Goal: Task Accomplishment & Management: Complete application form

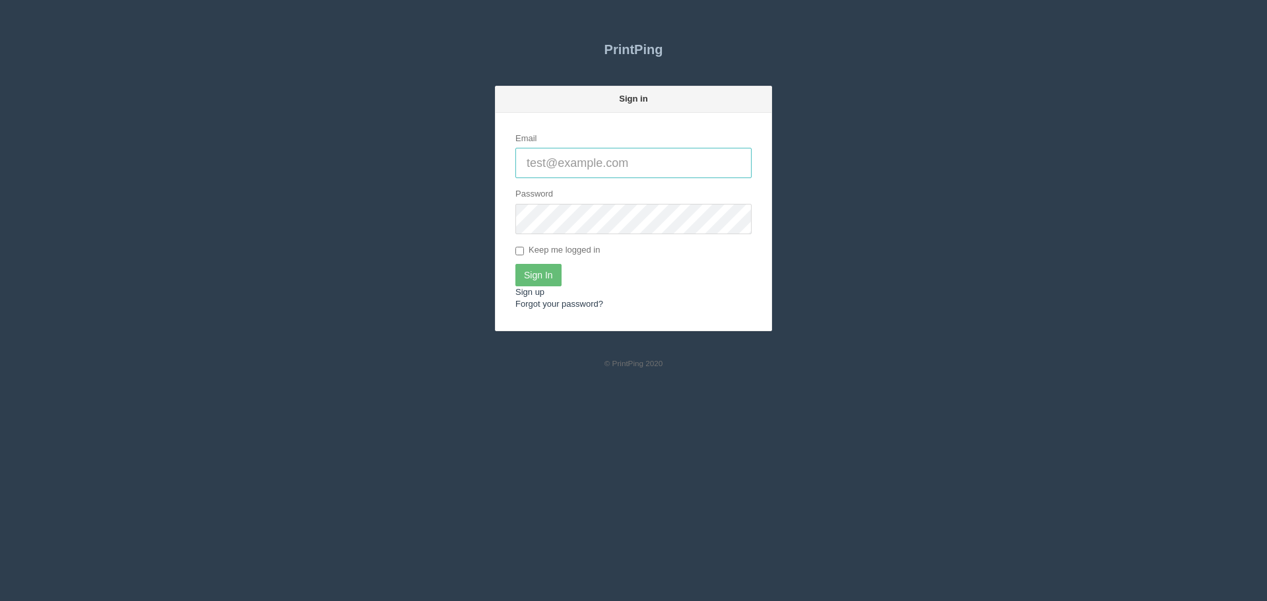
type input "[PERSON_NAME][EMAIL_ADDRESS][DOMAIN_NAME]"
click at [538, 251] on label "Keep me logged in" at bounding box center [557, 250] width 84 height 13
click at [524, 251] on input "Keep me logged in" at bounding box center [519, 251] width 9 height 9
checkbox input "true"
click at [541, 270] on input "Sign In" at bounding box center [538, 275] width 46 height 22
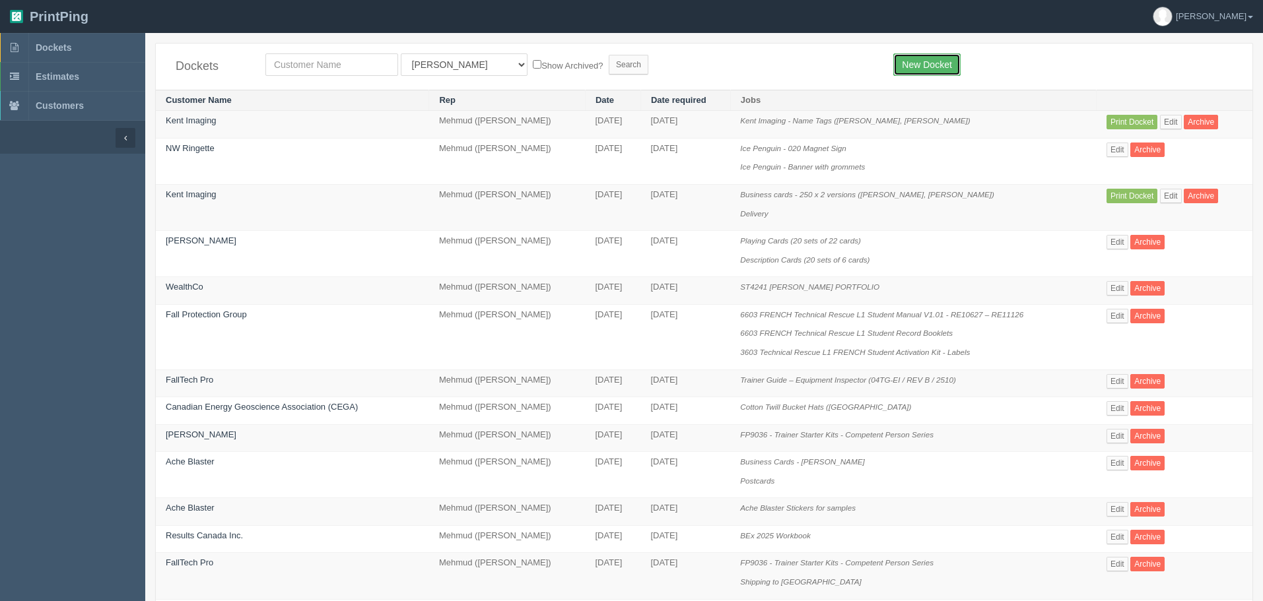
click at [917, 57] on link "New Docket" at bounding box center [926, 64] width 67 height 22
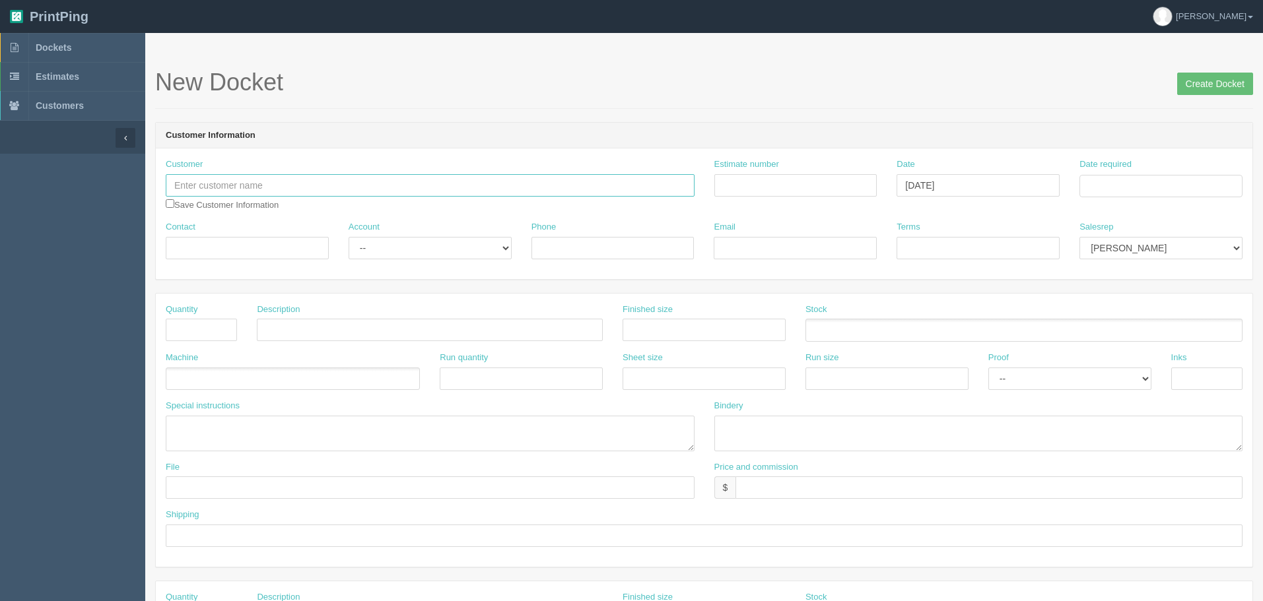
click at [291, 182] on input "text" at bounding box center [430, 185] width 529 height 22
click at [220, 187] on input "Haskayne - U of C" at bounding box center [430, 185] width 529 height 22
type input "Haskayne School of Business - U of C"
type input "shipping"
type input "October 3, 2025"
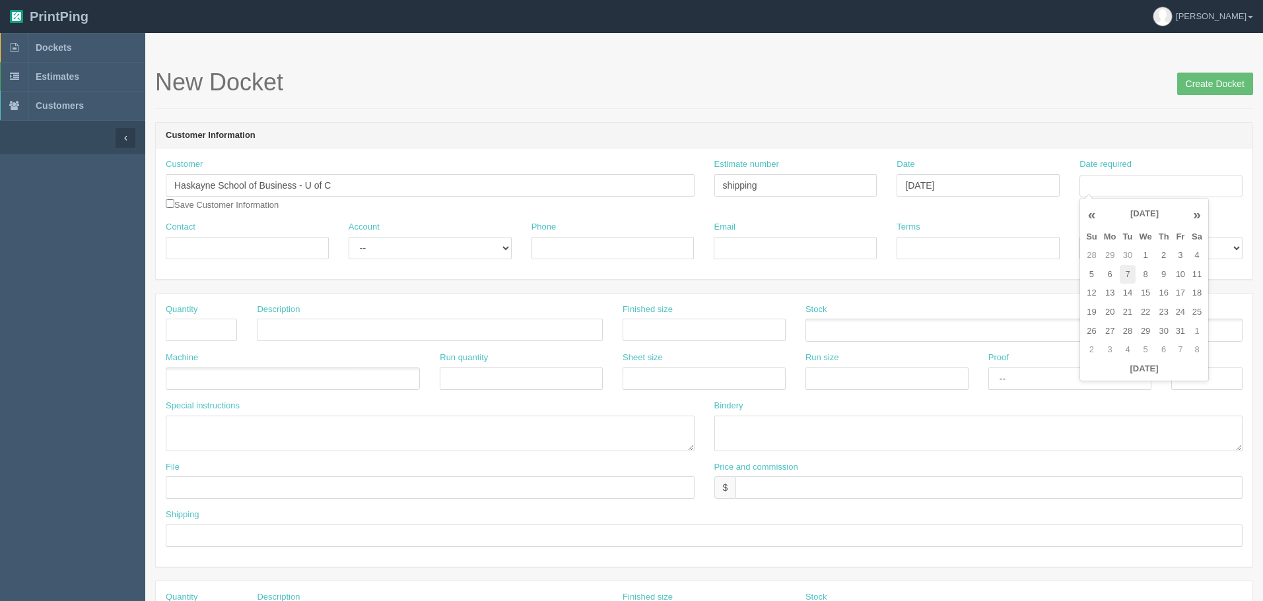
click at [1126, 273] on td "7" at bounding box center [1127, 274] width 16 height 19
type input "October 7, 2025"
click at [1013, 180] on input "October 3, 2025" at bounding box center [977, 185] width 163 height 22
click at [944, 269] on td "7" at bounding box center [944, 274] width 16 height 19
type input "October 7, 2025"
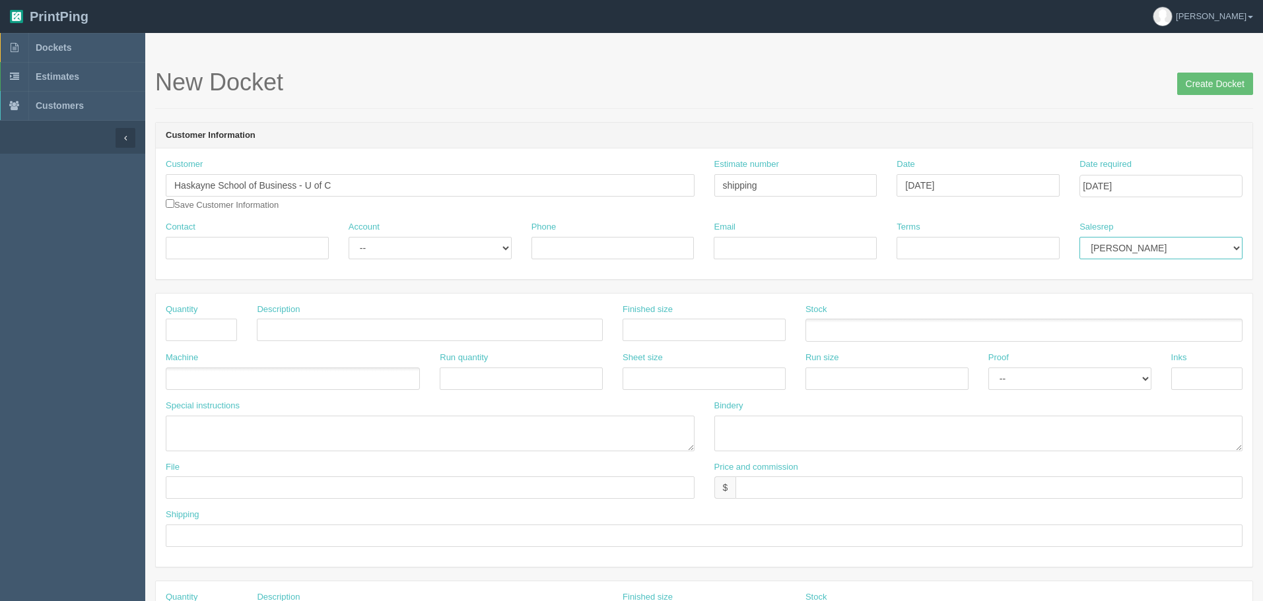
click at [1138, 247] on select "Mark Mikayla Aly Mehmud Stacy Rebecca Matthew Viki Phil Greg Jim Sam Brandon Za…" at bounding box center [1160, 248] width 163 height 22
select select "8"
click at [1079, 237] on select "Mark Mikayla Aly Mehmud Stacy Rebecca Matthew Viki Phil Greg Jim Sam Brandon Za…" at bounding box center [1160, 248] width 163 height 22
click at [238, 253] on input "Contact" at bounding box center [247, 248] width 163 height 22
click at [242, 245] on input "Contact" at bounding box center [247, 248] width 163 height 22
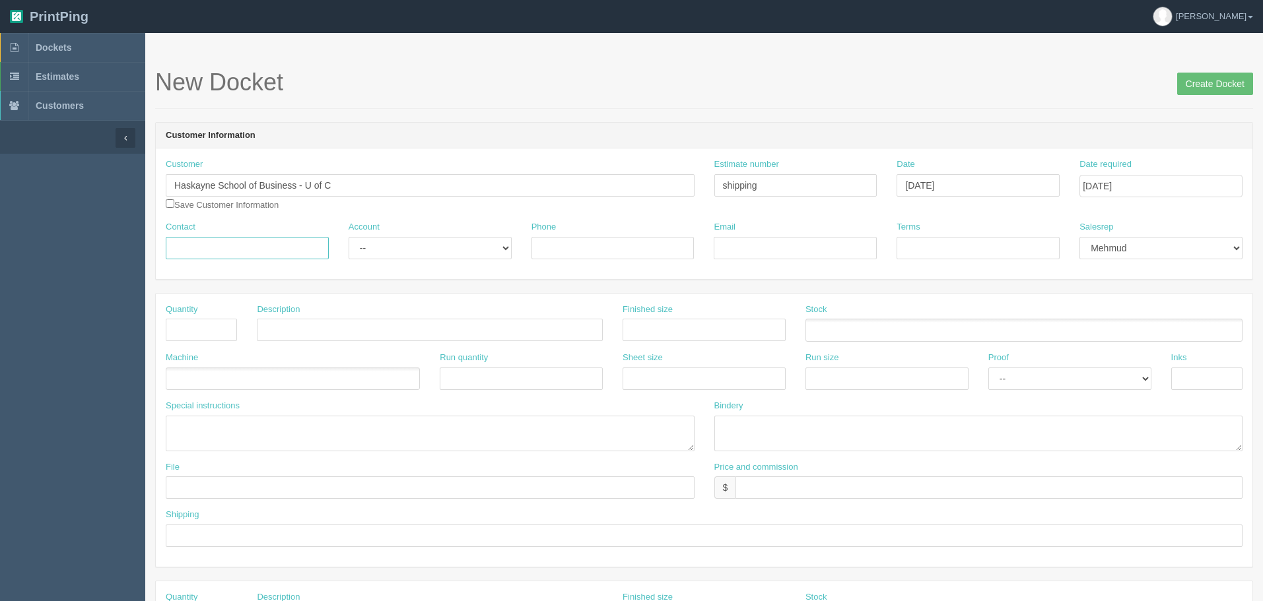
paste input "Maheen Muzammil <maheen.muzammil@ucalgary.ca>"
type input "[PERSON_NAME]"
select select "Rep Client"
click at [348, 237] on select "-- Existing Client Allrush Client Rep Client" at bounding box center [429, 248] width 163 height 22
paste input "<maheen.muzammil@ucalgary.ca>"
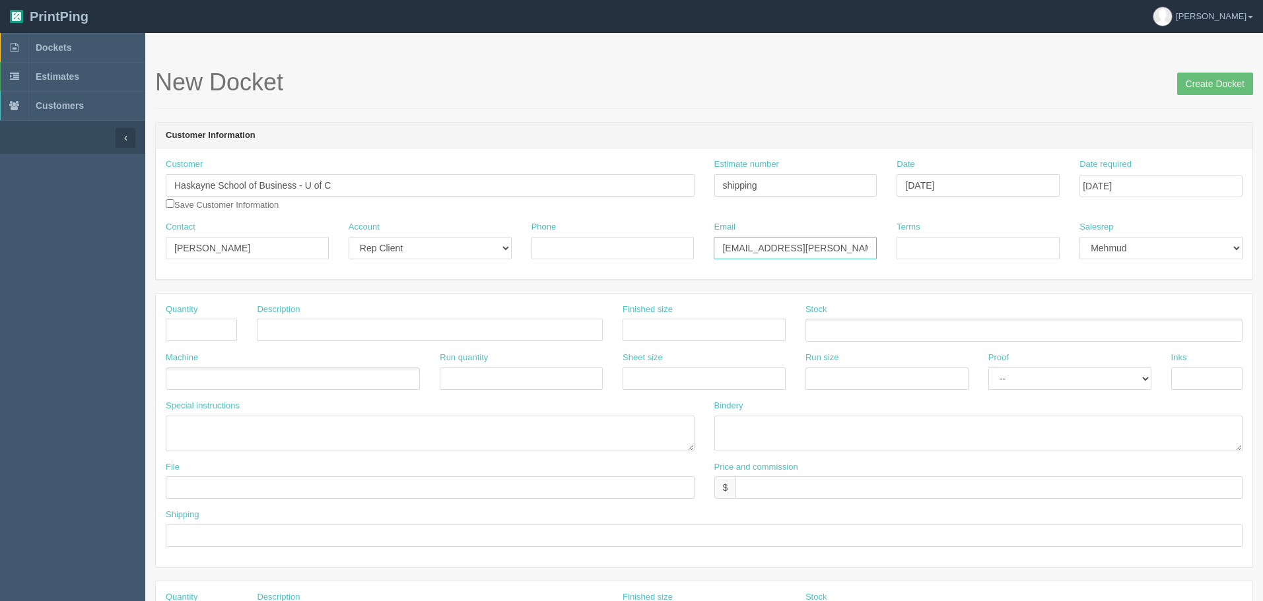
type input "[EMAIL_ADDRESS][PERSON_NAME][DOMAIN_NAME]"
type input "COD"
click at [577, 242] on input "Phone" at bounding box center [612, 248] width 163 height 22
type input "[PHONE_NUMBER]"
click at [200, 329] on input "text" at bounding box center [201, 330] width 71 height 22
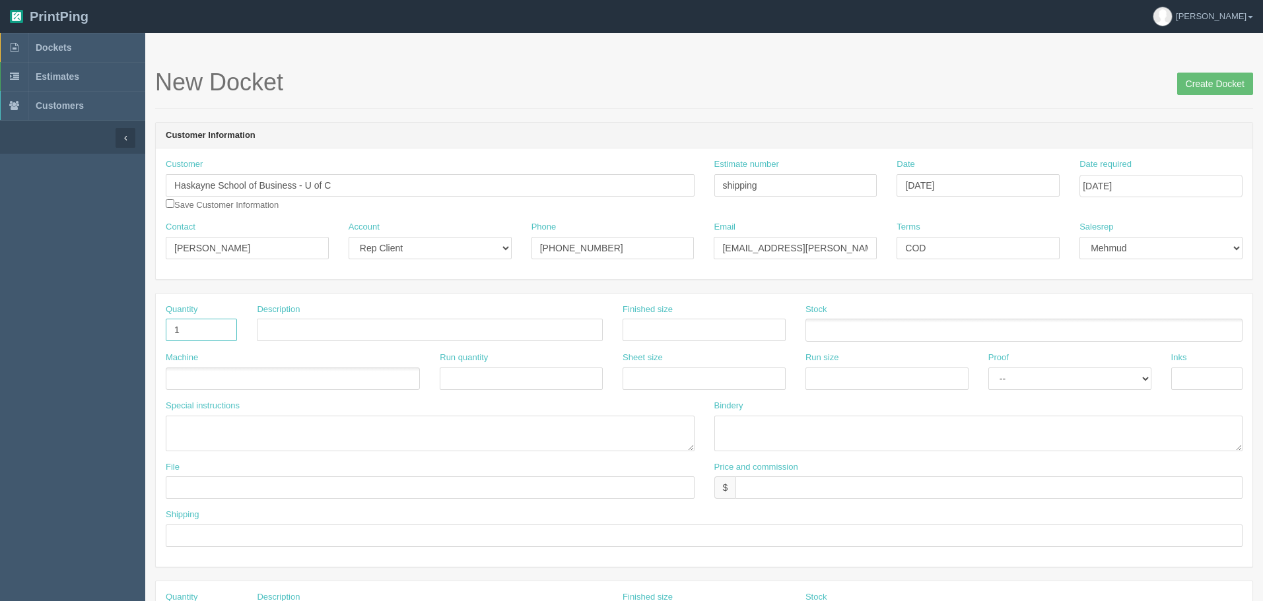
type input "1"
type input "Delivery (88x hoodies)"
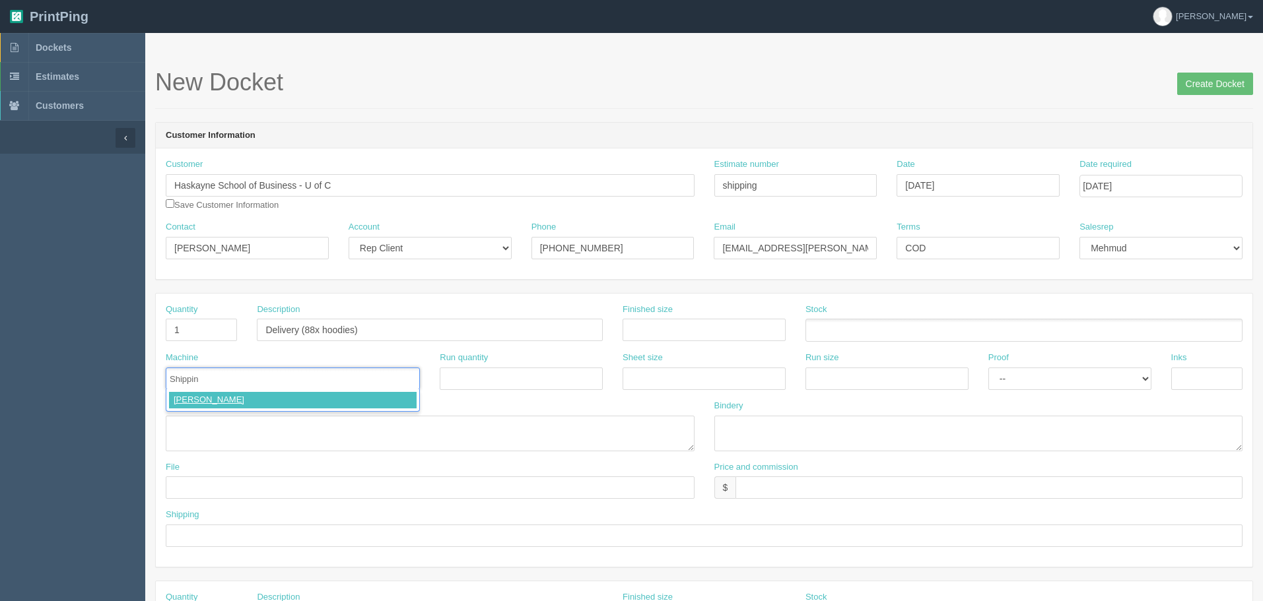
type input "Shipping"
click at [195, 434] on textarea at bounding box center [430, 434] width 529 height 36
click at [183, 420] on textarea at bounding box center [430, 434] width 529 height 36
paste textarea "SH 300-12 215 Haskayne Place NW Calgary, Alberta T2N 1N4"
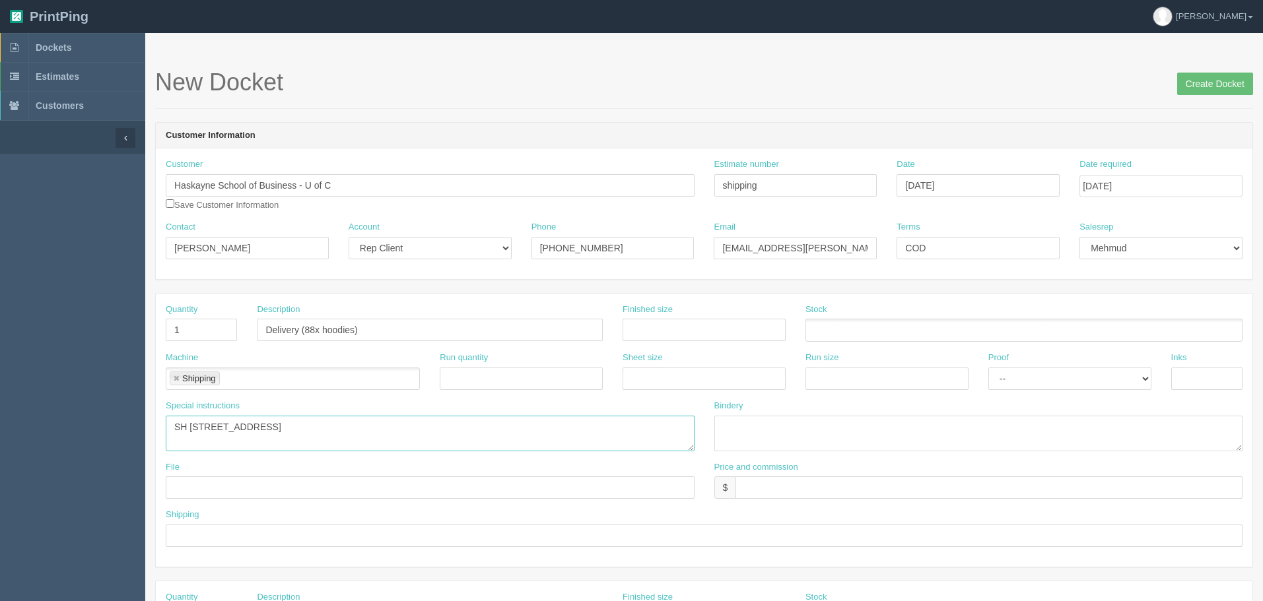
scroll to position [35, 0]
click at [277, 426] on textarea "SH 300-12 215 Haskayne Place NW Calgary, Alberta T2N 1N4" at bounding box center [430, 434] width 529 height 36
paste textarea "[PERSON_NAME]"
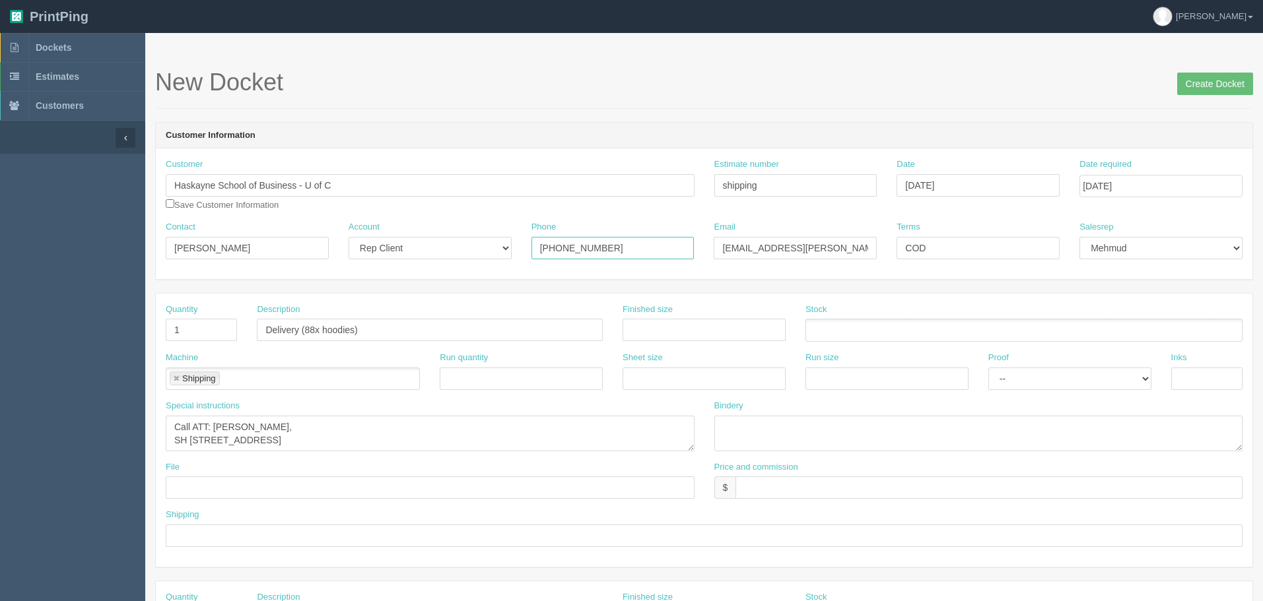
drag, startPoint x: 620, startPoint y: 236, endPoint x: 476, endPoint y: 241, distance: 143.3
click at [476, 241] on div "Contact Maheen Muzammil Account -- Existing Client Allrush Client Rep Client Ph…" at bounding box center [704, 245] width 1096 height 48
click at [193, 424] on textarea "Call ATT: Maheen Muzammil, SH 300-12, 215 Haskayne Place NW, Calgary, Alberta T…" at bounding box center [430, 434] width 529 height 36
paste textarea "[PHONE_NUMBER]"
drag, startPoint x: 426, startPoint y: 424, endPoint x: 441, endPoint y: 435, distance: 18.3
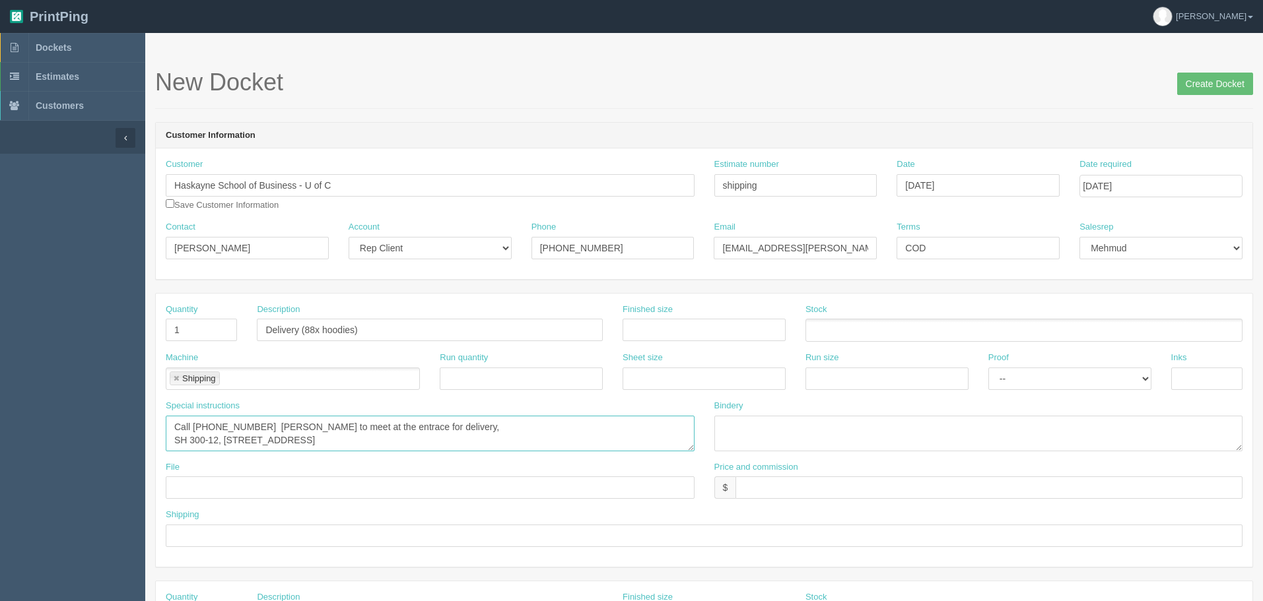
click at [426, 423] on textarea "Call 825-712-4934 Maheen Muzammil to meet at the entrace for delivery, SH 300-1…" at bounding box center [430, 434] width 529 height 36
type textarea "Call [PHONE_NUMBER] [PERSON_NAME] to meet at the entrance for delivery, SH 300-…"
click at [793, 478] on input "text" at bounding box center [988, 487] width 507 height 22
type input "$25 mj$0 AR$5"
click at [1177, 73] on input "Create Docket" at bounding box center [1215, 84] width 76 height 22
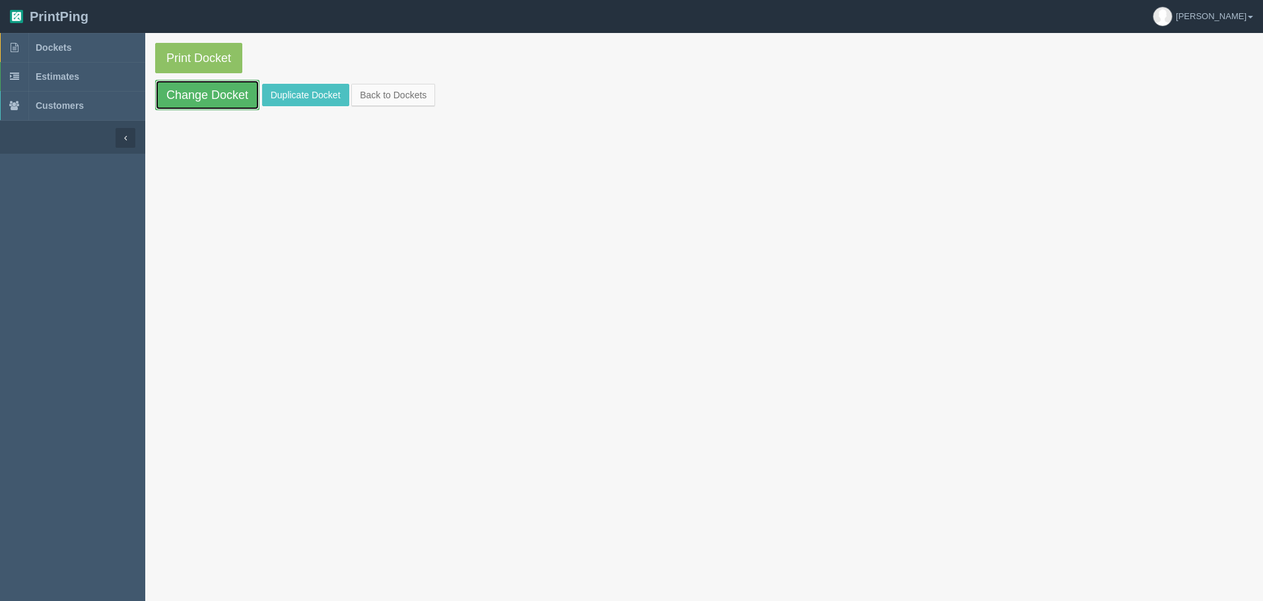
click at [189, 93] on link "Change Docket" at bounding box center [207, 95] width 104 height 30
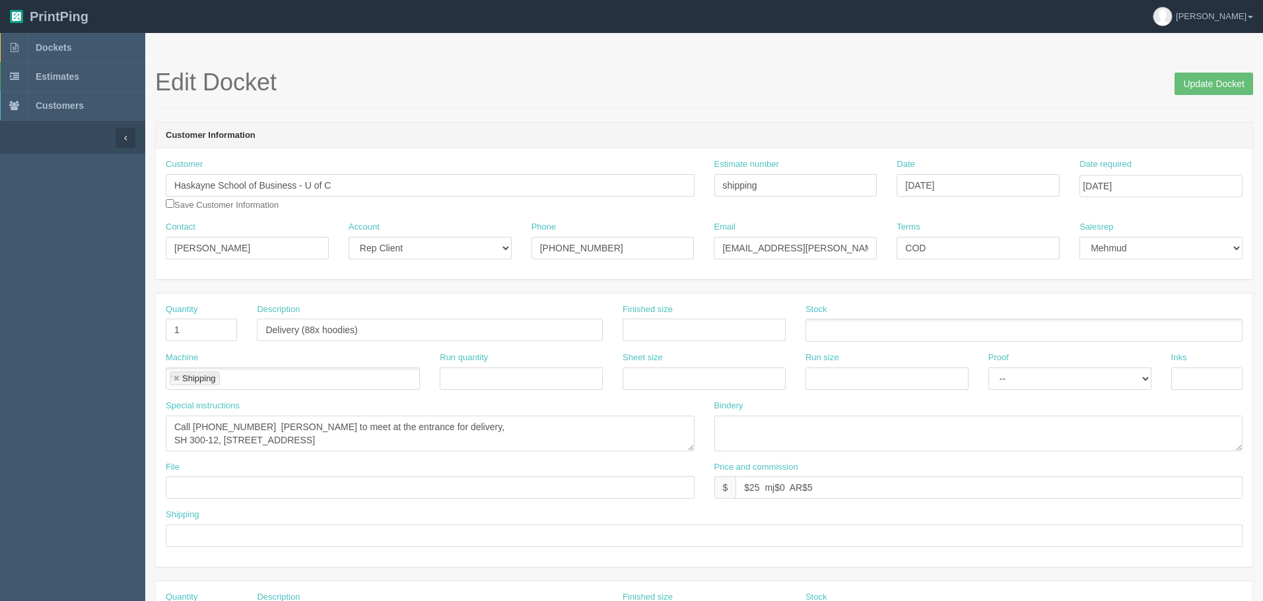
click at [269, 509] on div "Shipping" at bounding box center [704, 528] width 1076 height 38
click at [267, 537] on input "text" at bounding box center [704, 536] width 1076 height 22
type input "See spcl inst - DLEIVER ONLY [DATE] (not sooner or later)"
drag, startPoint x: 488, startPoint y: 443, endPoint x: 464, endPoint y: 465, distance: 32.2
click at [489, 443] on textarea "Call [PHONE_NUMBER] [PERSON_NAME] to meet at the entrance for delivery, SH 300-…" at bounding box center [430, 434] width 529 height 36
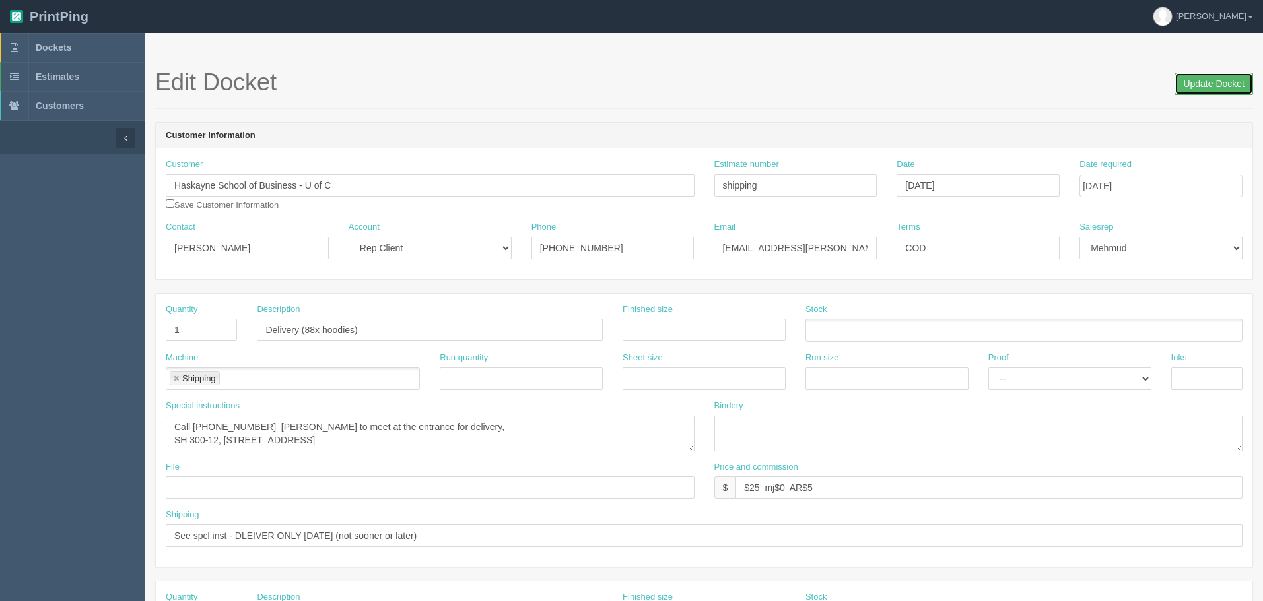
click at [1230, 87] on input "Update Docket" at bounding box center [1213, 84] width 79 height 22
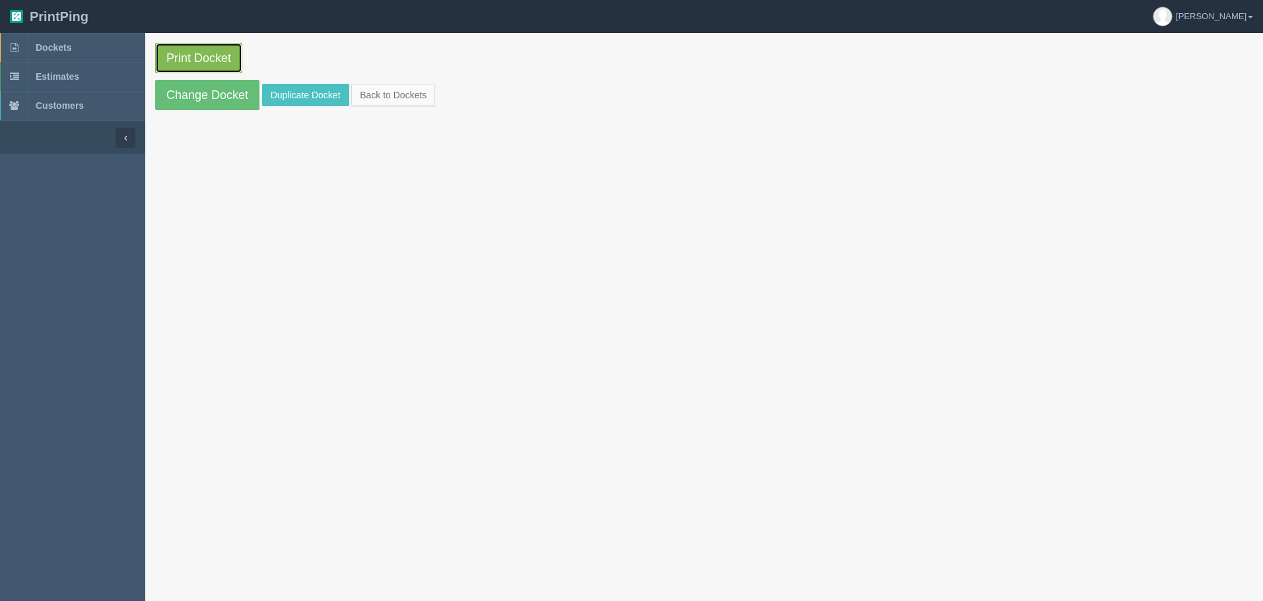
click at [212, 65] on link "Print Docket" at bounding box center [198, 58] width 87 height 30
click at [79, 41] on link "Dockets" at bounding box center [72, 47] width 145 height 29
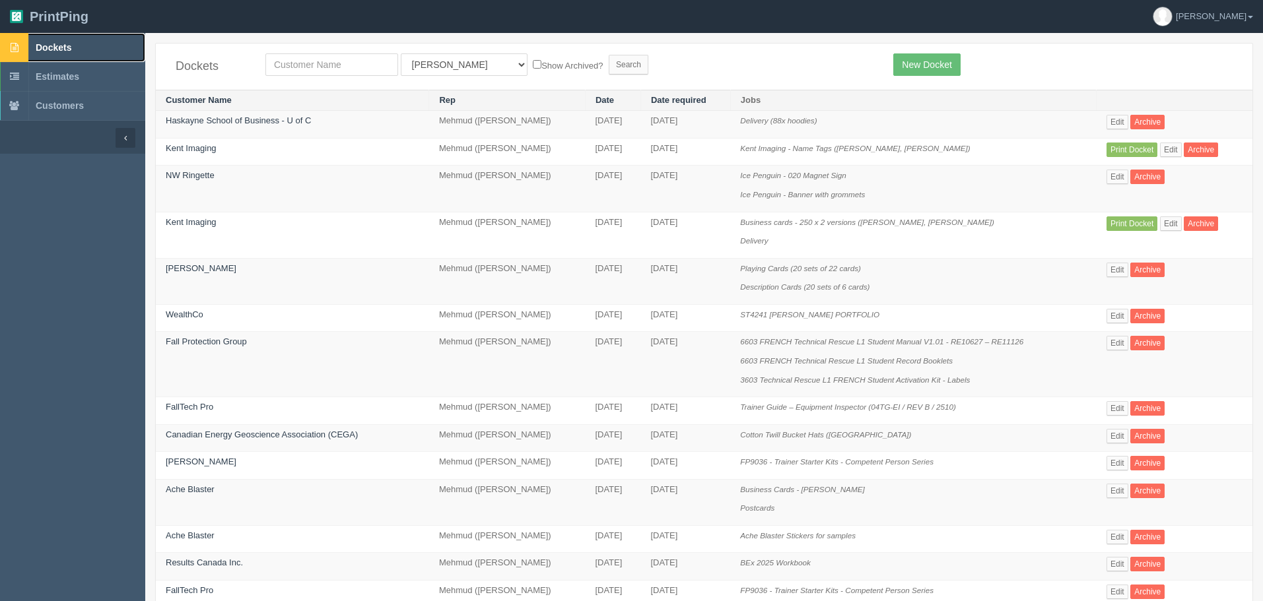
click at [63, 46] on span "Dockets" at bounding box center [54, 47] width 36 height 11
click at [89, 49] on link "Dockets" at bounding box center [72, 47] width 145 height 29
click at [67, 49] on span "Dockets" at bounding box center [54, 47] width 36 height 11
